Goal: Task Accomplishment & Management: Use online tool/utility

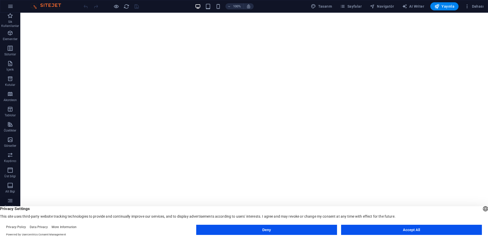
click at [379, 229] on button "Accept All" at bounding box center [411, 230] width 141 height 10
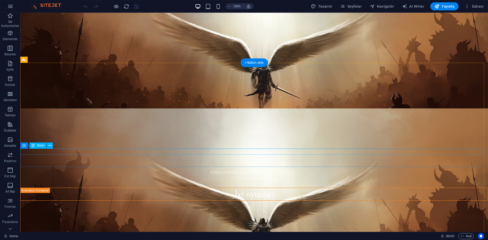
click at [273, 170] on div "[PERSON_NAME] ve sürekli gelişen sunucumuza Hoşgeldin.." at bounding box center [254, 173] width 468 height 6
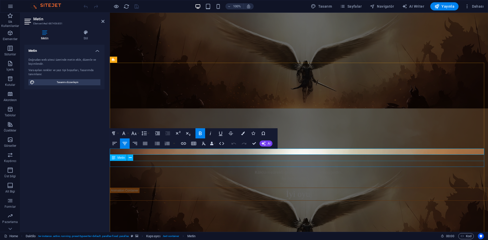
click at [308, 176] on div "İyi oyunlar dileriz." at bounding box center [299, 179] width 378 height 6
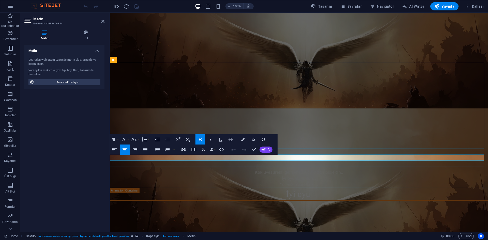
click at [343, 170] on div "[PERSON_NAME] ve sürekli gelişen sunucumuza Hoşgeldin.." at bounding box center [299, 173] width 378 height 6
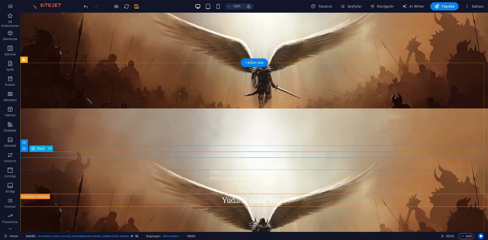
click at [273, 176] on div "[PERSON_NAME] ve sürekli gelişen sunucumuza Hoşgeldin.." at bounding box center [254, 179] width 468 height 6
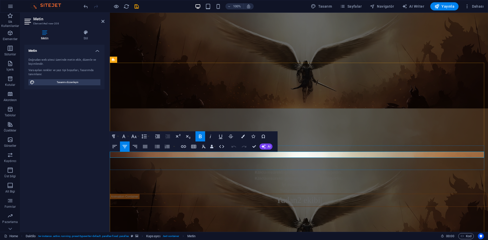
drag, startPoint x: 347, startPoint y: 154, endPoint x: 251, endPoint y: 152, distance: 96.4
click at [251, 176] on p "[PERSON_NAME] ve sürekli gelişen sunucumuza Hoşgeldin.." at bounding box center [299, 179] width 378 height 6
click at [199, 176] on p "Tanıtım sayfamızdan oyun hakkında deta" at bounding box center [299, 179] width 378 height 6
drag, startPoint x: 150, startPoint y: 155, endPoint x: 165, endPoint y: 155, distance: 15.0
click at [165, 176] on p "Tanıtım sayfamızdan oyun hakkında deta" at bounding box center [299, 179] width 378 height 6
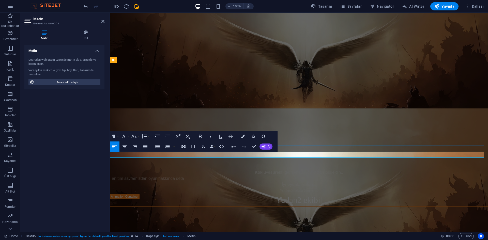
click at [175, 176] on p "Tanıtım sayfamızdan oyun hakkında deta" at bounding box center [299, 179] width 378 height 6
drag, startPoint x: 178, startPoint y: 154, endPoint x: 184, endPoint y: 154, distance: 5.9
click at [184, 176] on p "Tanıtım sayfamızdan oyun hakkında deta" at bounding box center [299, 179] width 378 height 6
click at [188, 176] on p "Tanıtım sayfamızdan oyun hakkında deta" at bounding box center [299, 179] width 378 height 6
click at [288, 182] on div "İyi oyunlar dileriz." at bounding box center [299, 185] width 378 height 6
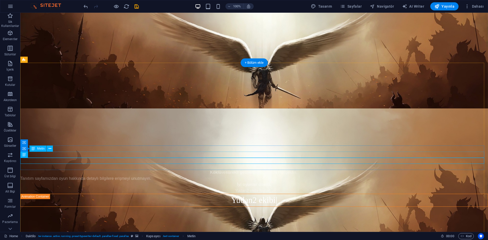
click at [274, 176] on div "Tanıtım sayfamızdan oyun hakkında detaylı bilgilere erişmeyi unutmayın." at bounding box center [254, 179] width 468 height 6
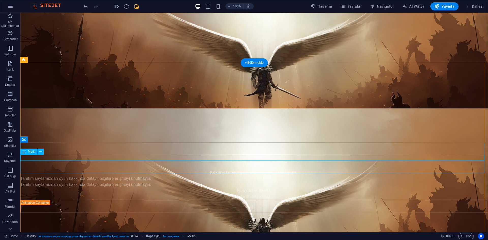
click at [164, 182] on div "Tanıtım sayfamızdan oyun hakkında detaylı bilgilere erişmeyi unutmayın." at bounding box center [254, 185] width 468 height 6
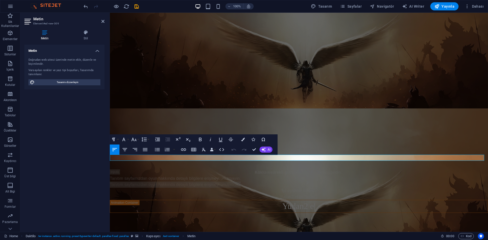
drag, startPoint x: 248, startPoint y: 158, endPoint x: 80, endPoint y: 158, distance: 167.6
click at [110, 158] on html "Skip to main content Köklü ve sürekli gelişen sunucumuza Hoşgeldin.. Tanıtım sa…" at bounding box center [299, 199] width 378 height 373
click at [235, 182] on p "Tanıtım sayfamızdan oyun hakkında detaylı bilgilere erişmeyi unutmayın." at bounding box center [299, 185] width 378 height 6
drag, startPoint x: 242, startPoint y: 158, endPoint x: 260, endPoint y: 167, distance: 19.4
click at [112, 182] on p "Tanıtım sayfamızdan oyun hakkında detaylı bilgilere erişmeyi unutmayın." at bounding box center [299, 185] width 378 height 6
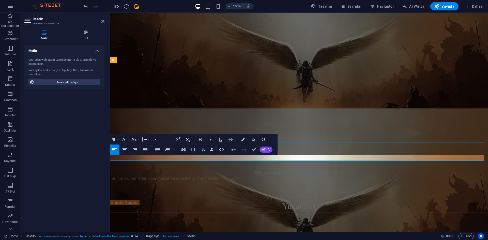
click at [242, 182] on p "T" at bounding box center [299, 185] width 378 height 6
